Goal: Navigation & Orientation: Find specific page/section

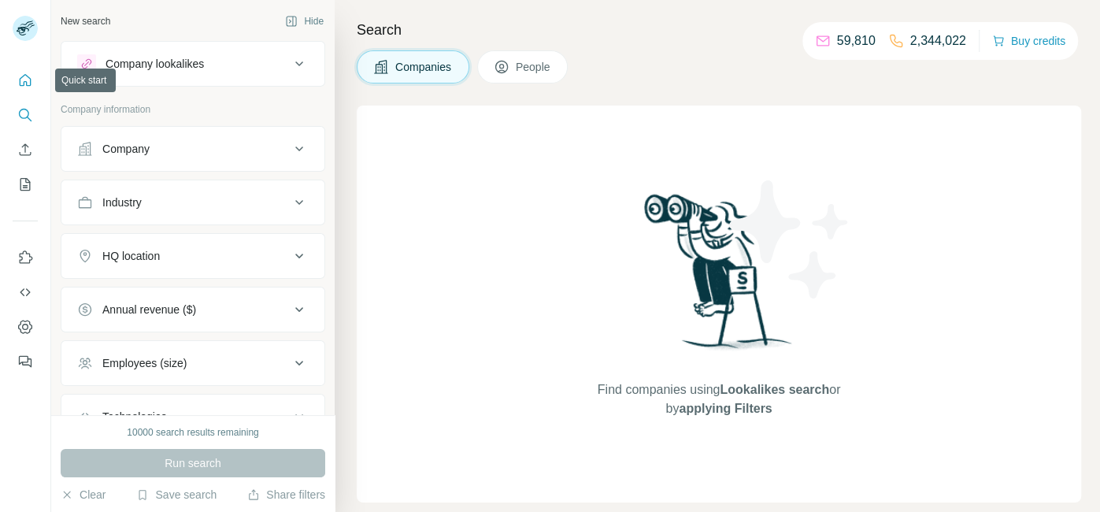
click at [20, 87] on button "Quick start" at bounding box center [25, 80] width 25 height 28
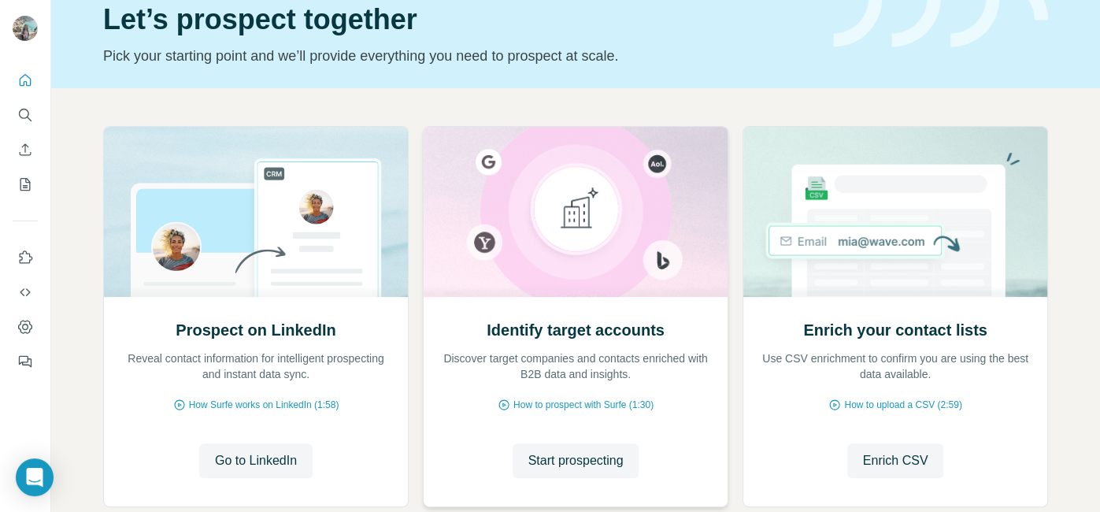
scroll to position [165, 0]
